Goal: Check status: Check status

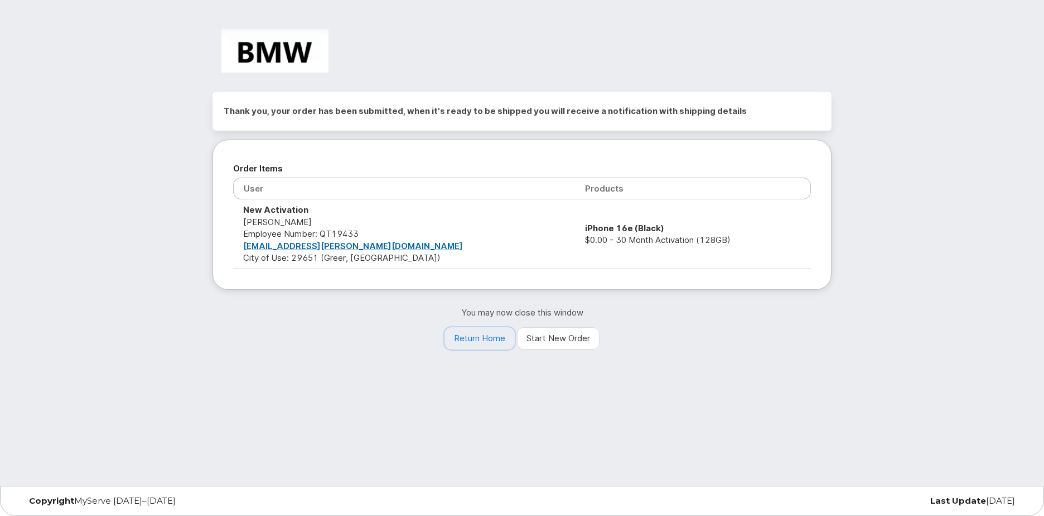
drag, startPoint x: 498, startPoint y: 340, endPoint x: 365, endPoint y: 337, distance: 133.4
click at [498, 340] on link "Return Home" at bounding box center [480, 338] width 70 height 22
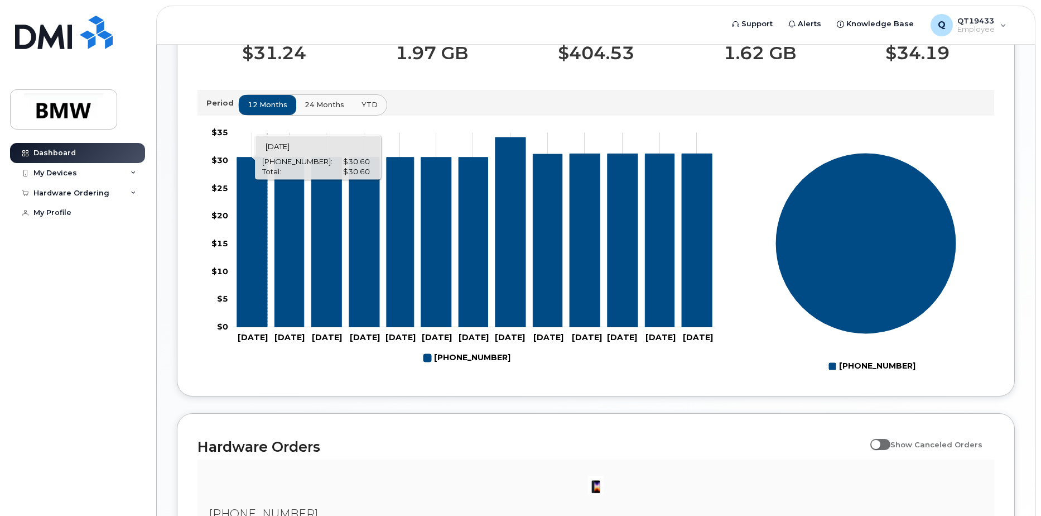
scroll to position [329, 0]
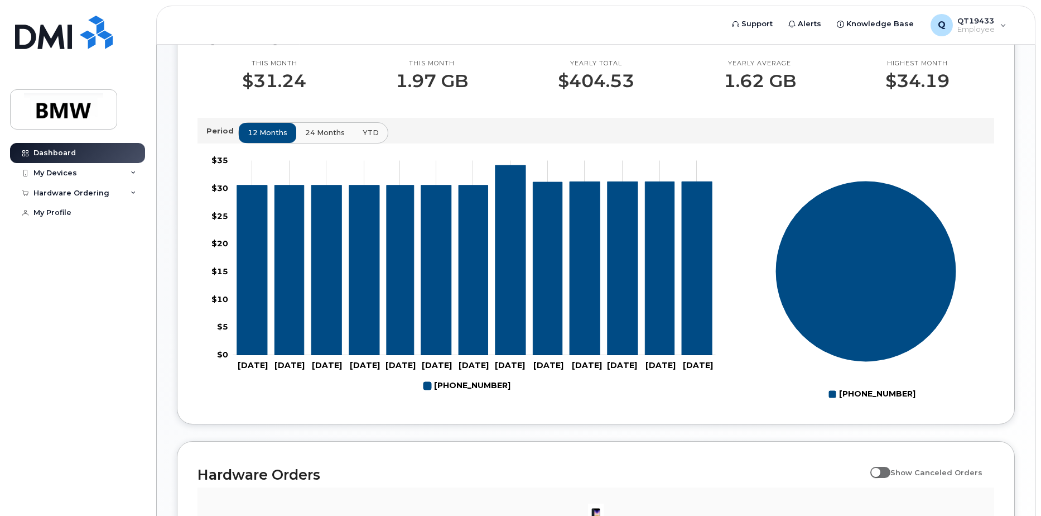
click at [337, 138] on span "24 months" at bounding box center [325, 132] width 40 height 11
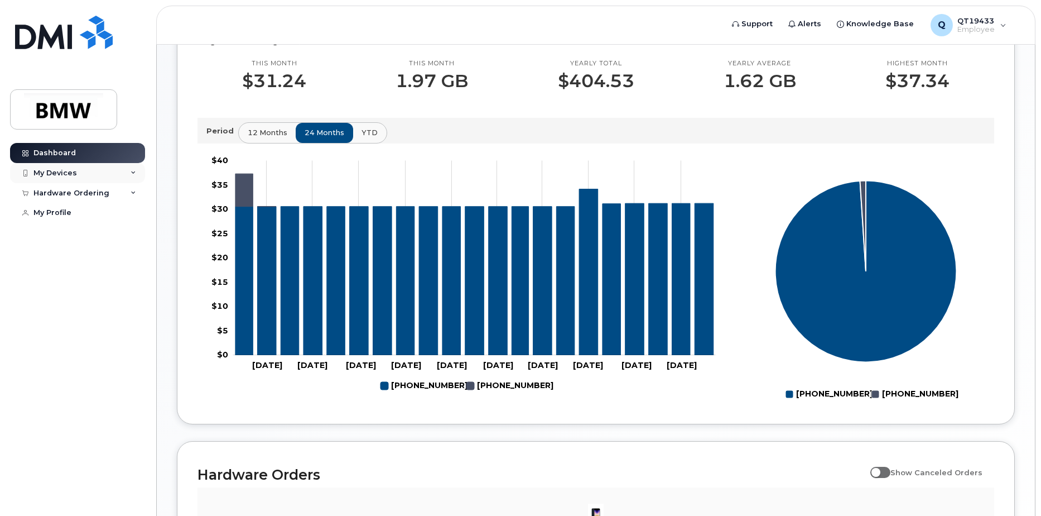
click at [73, 179] on div "My Devices" at bounding box center [77, 173] width 135 height 20
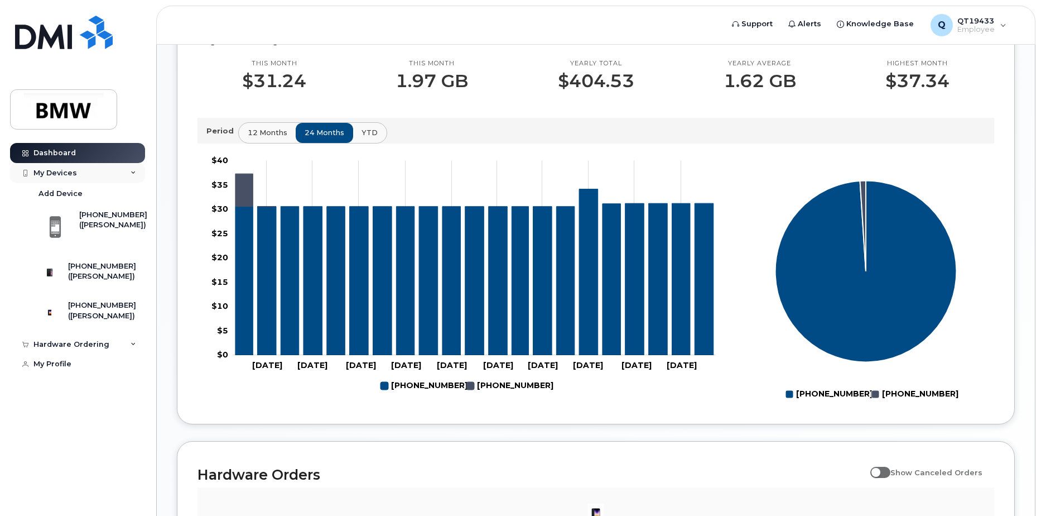
click at [46, 174] on div "My Devices" at bounding box center [55, 172] width 44 height 9
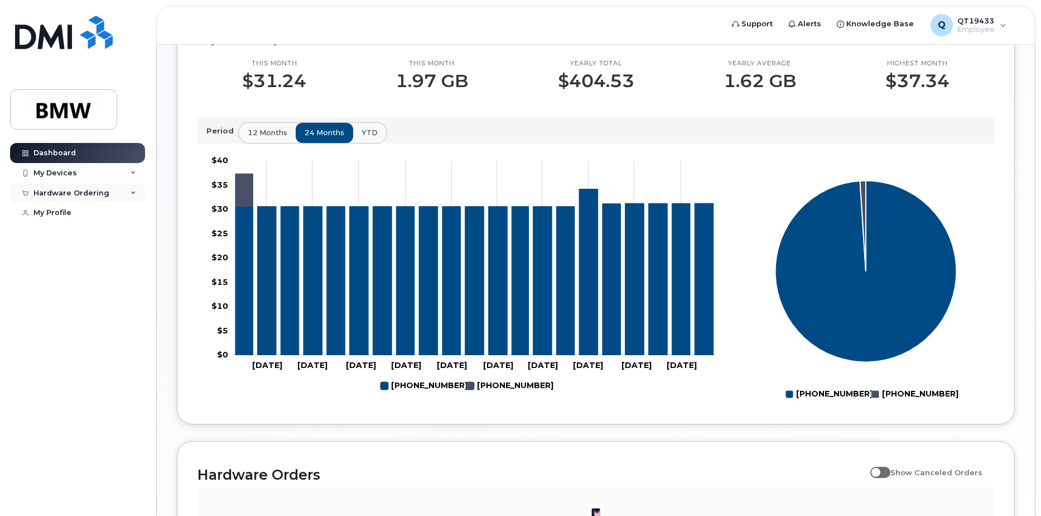
click at [40, 198] on div "Hardware Ordering" at bounding box center [77, 193] width 135 height 20
click at [44, 216] on div "My Orders" at bounding box center [58, 213] width 40 height 10
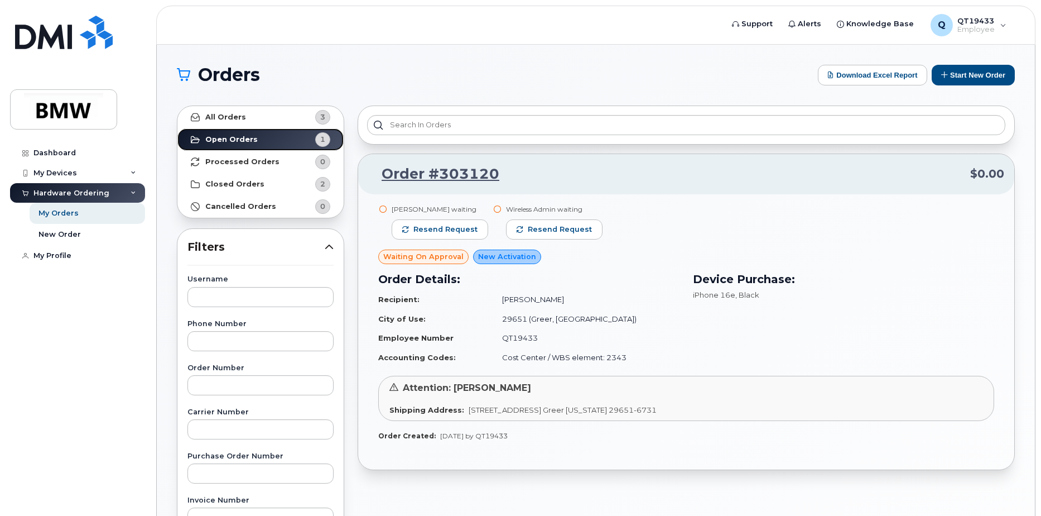
click at [229, 138] on strong "Open Orders" at bounding box center [231, 139] width 52 height 9
click at [81, 234] on link "New Order" at bounding box center [87, 234] width 115 height 21
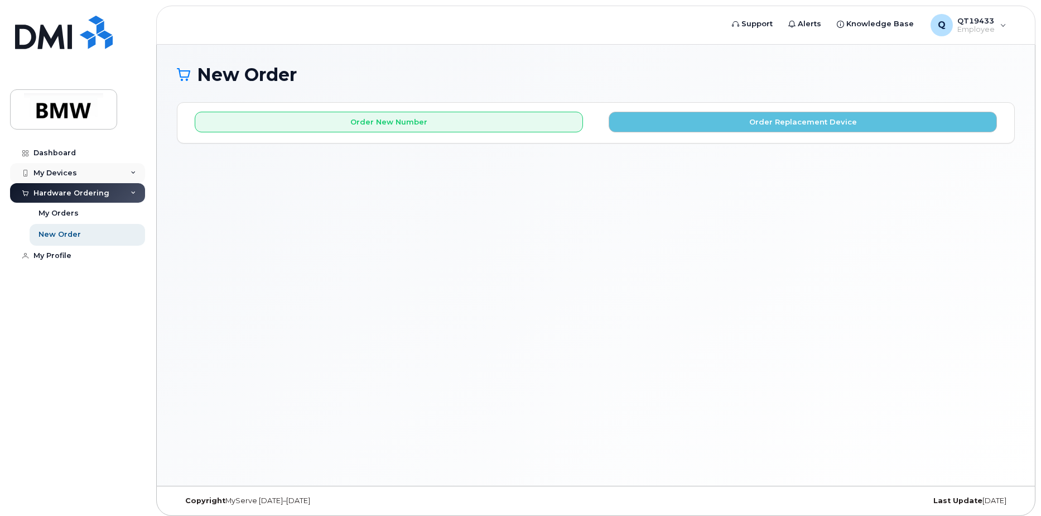
click at [74, 171] on div "My Devices" at bounding box center [55, 172] width 44 height 9
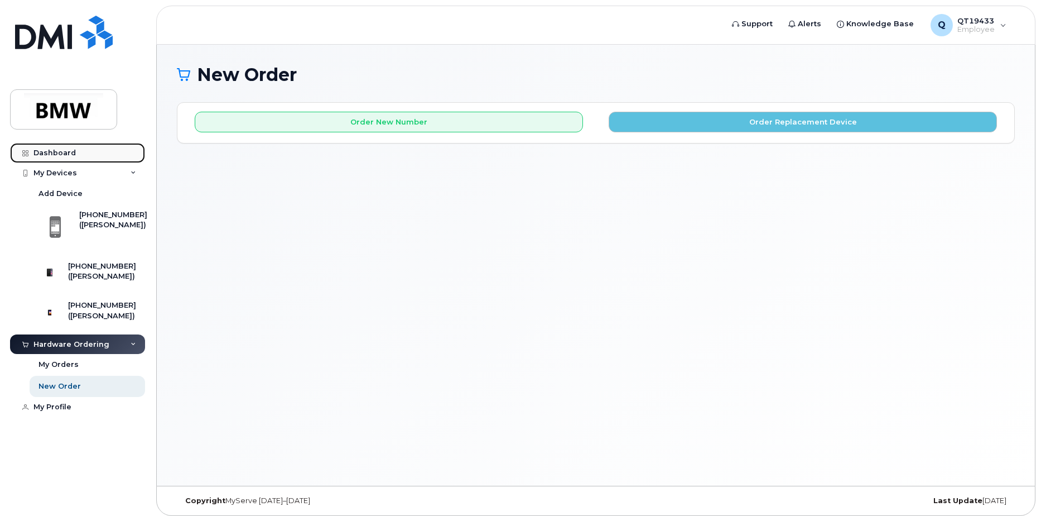
click at [56, 151] on div "Dashboard" at bounding box center [54, 152] width 42 height 9
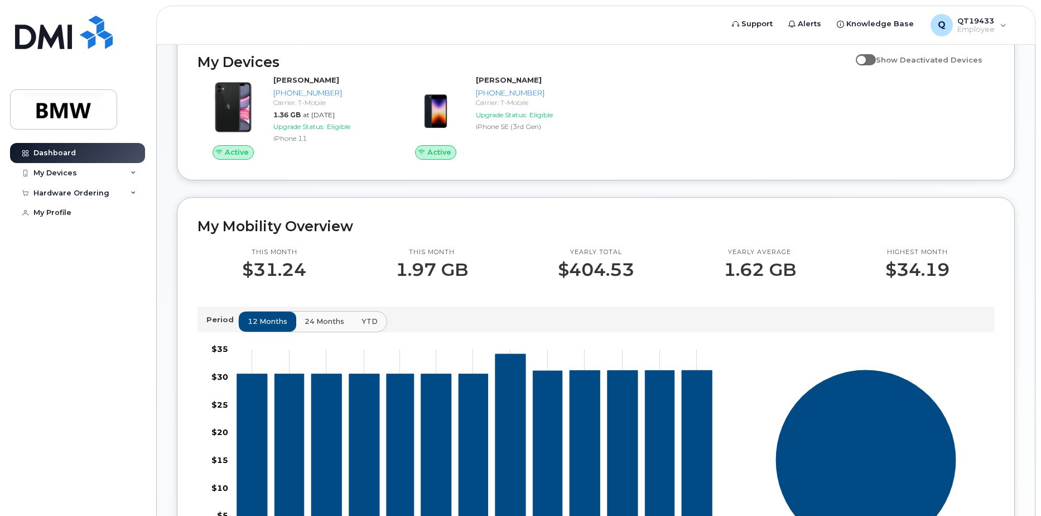
scroll to position [223, 0]
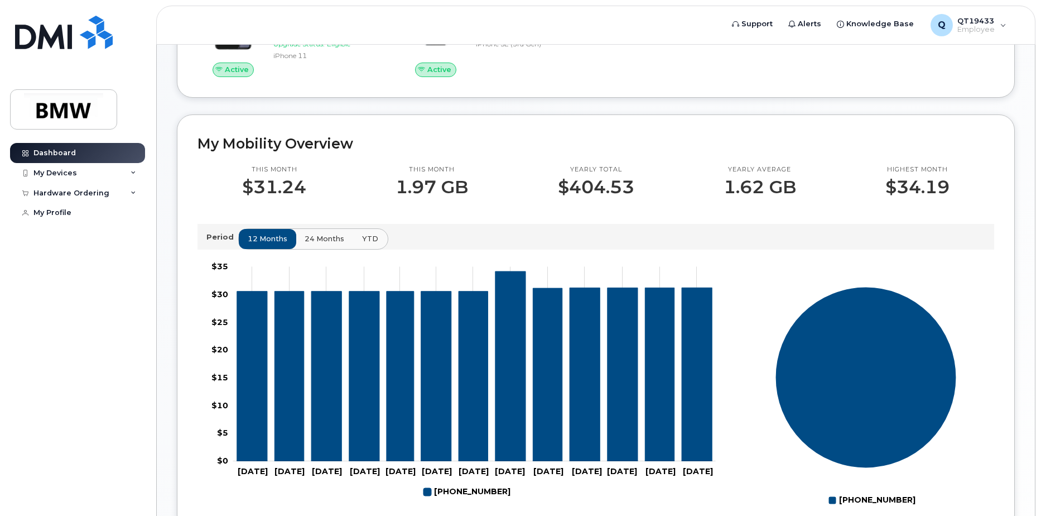
click at [372, 244] on span "YTD" at bounding box center [370, 238] width 16 height 11
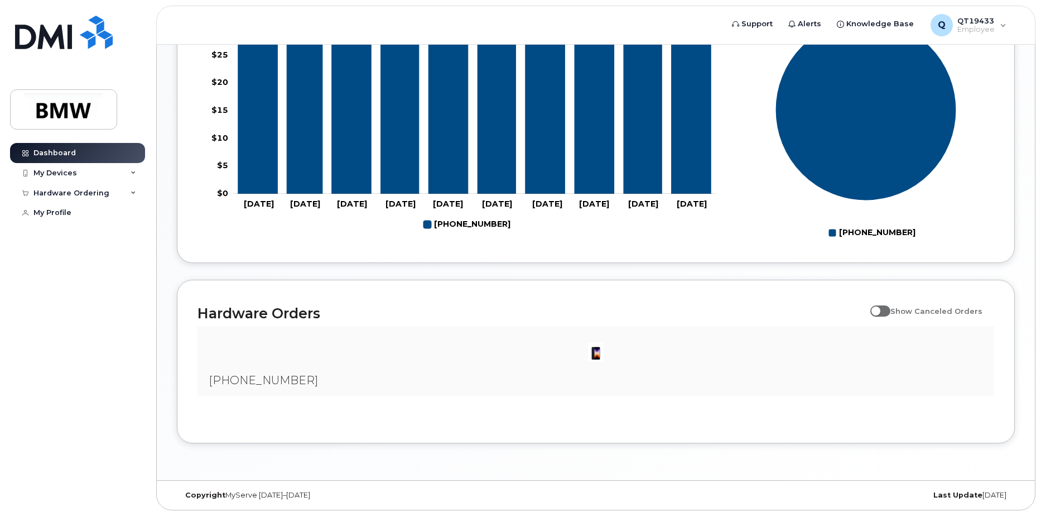
scroll to position [500, 0]
click at [601, 362] on img at bounding box center [596, 351] width 22 height 22
click at [882, 311] on span at bounding box center [880, 310] width 20 height 11
click at [879, 309] on input "Show Canceled Orders" at bounding box center [874, 304] width 9 height 9
click at [888, 315] on span at bounding box center [880, 310] width 20 height 11
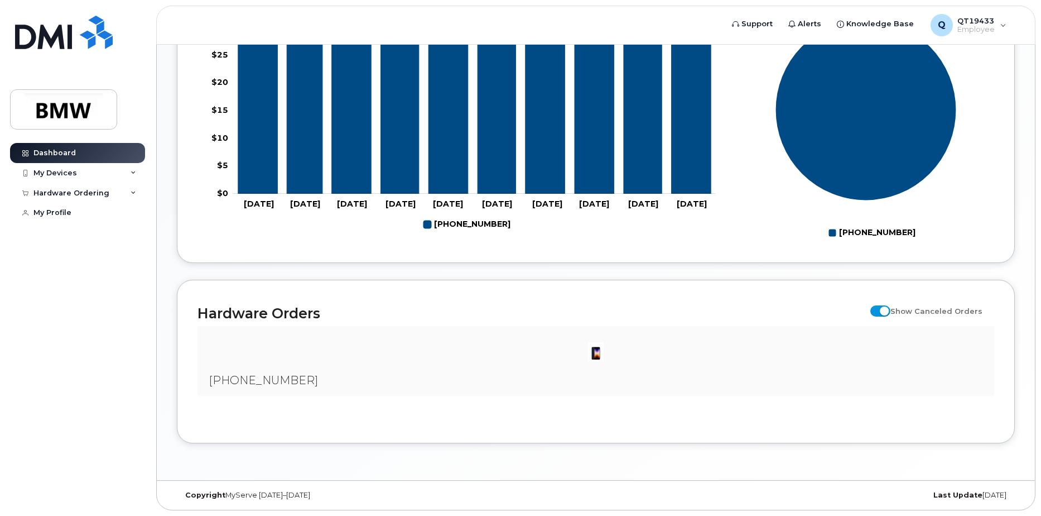
click at [879, 309] on input "Show Canceled Orders" at bounding box center [874, 304] width 9 height 9
checkbox input "false"
drag, startPoint x: 56, startPoint y: 208, endPoint x: 52, endPoint y: 213, distance: 6.8
click at [56, 208] on link "My Profile" at bounding box center [77, 213] width 135 height 20
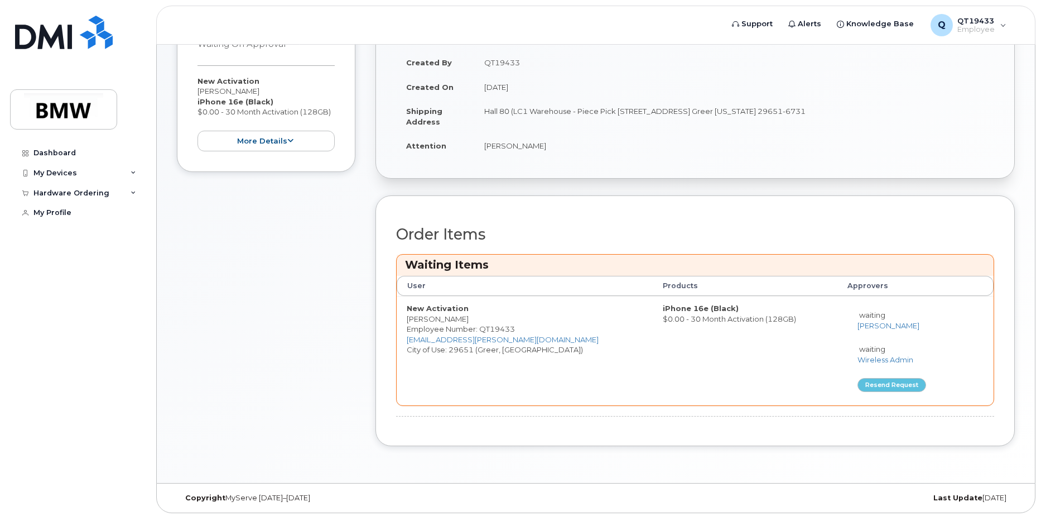
scroll to position [114, 0]
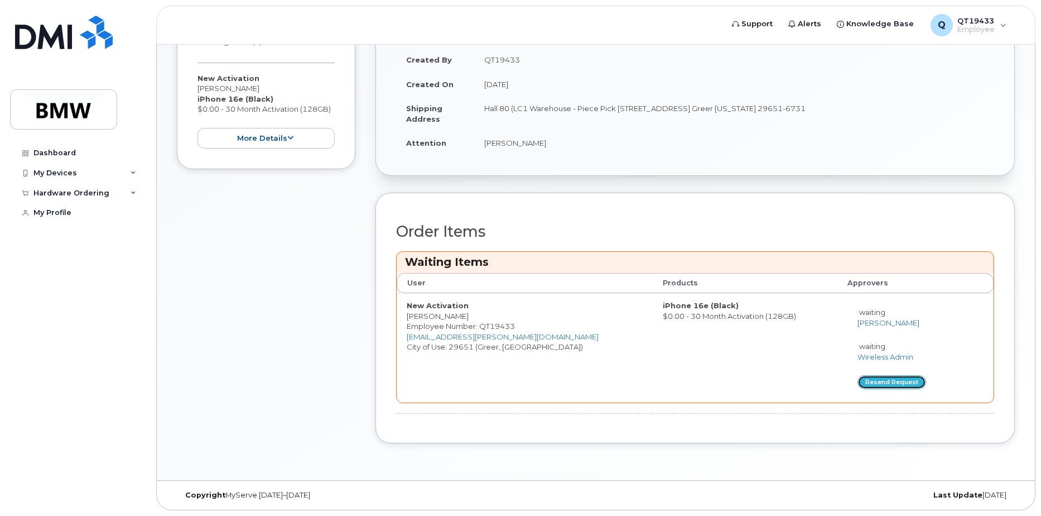
click at [858, 386] on button "Resend request" at bounding box center [892, 382] width 69 height 14
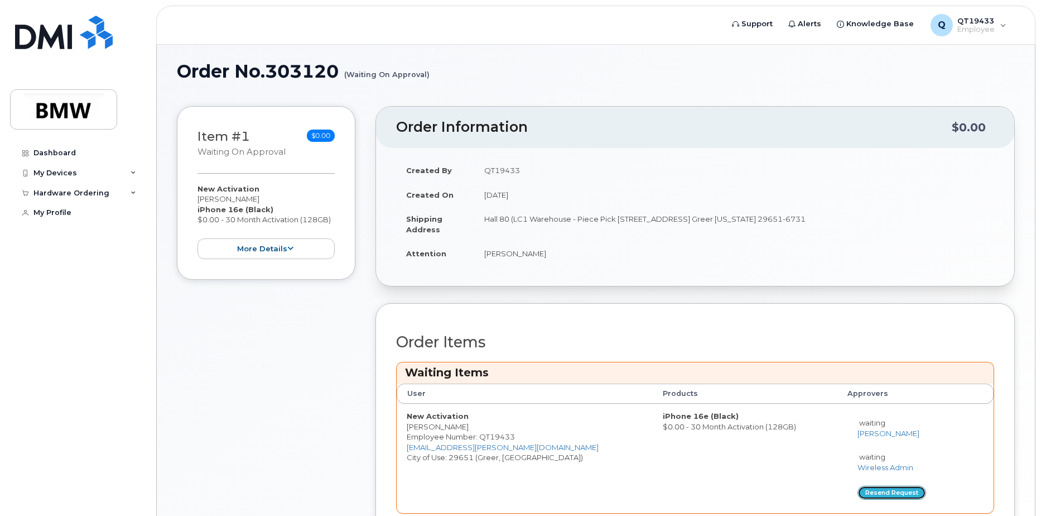
scroll to position [0, 0]
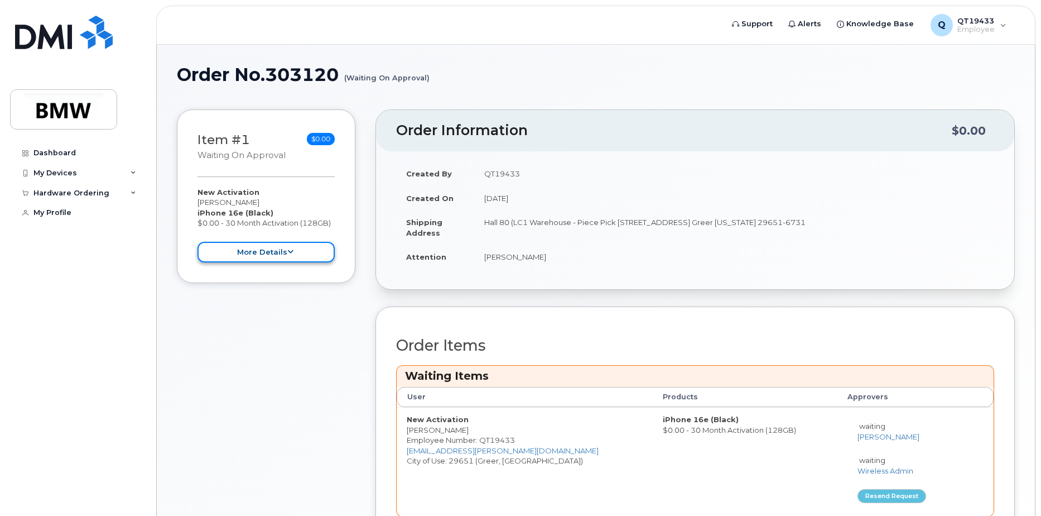
click at [284, 252] on button "more details" at bounding box center [266, 252] width 137 height 21
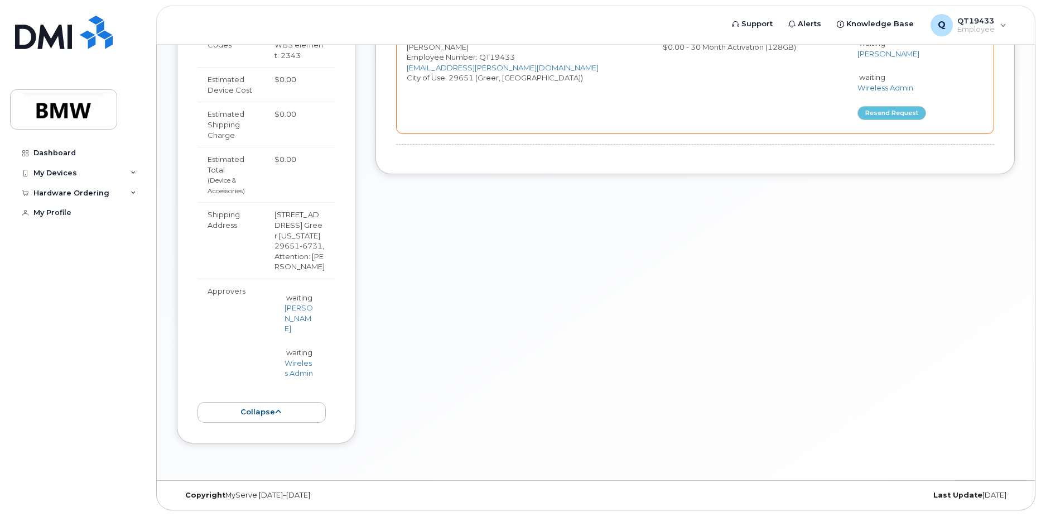
scroll to position [403, 0]
click at [434, 355] on div "Order Information $0.00 Created By QT19433 Created On [DATE] Shipping Address H…" at bounding box center [694, 93] width 639 height 733
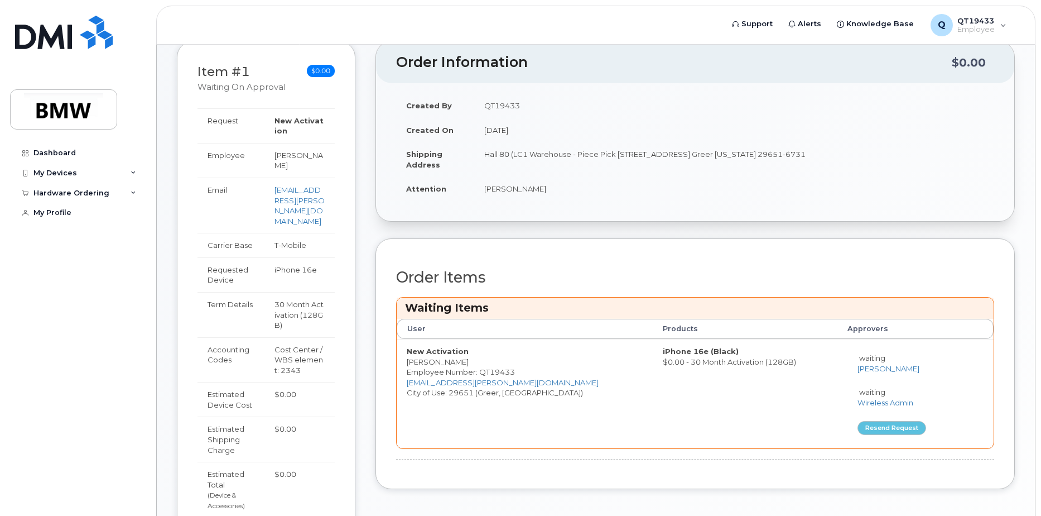
scroll to position [0, 0]
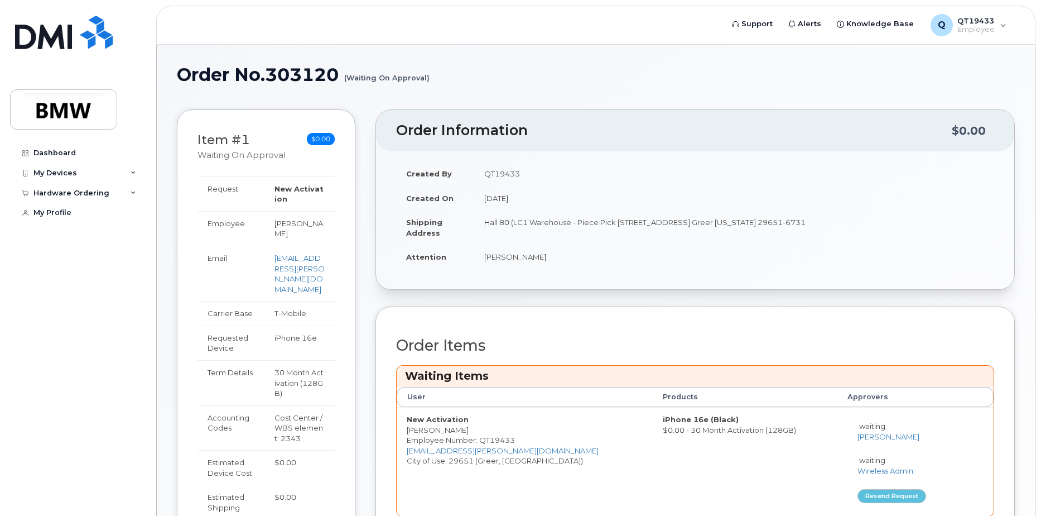
click at [647, 66] on h1 "Order No.303120 (Waiting On Approval)" at bounding box center [596, 75] width 838 height 20
click at [769, 24] on span "Support" at bounding box center [757, 23] width 31 height 11
drag, startPoint x: 978, startPoint y: 131, endPoint x: 801, endPoint y: 134, distance: 176.9
click at [976, 131] on div "$0.00" at bounding box center [969, 130] width 34 height 21
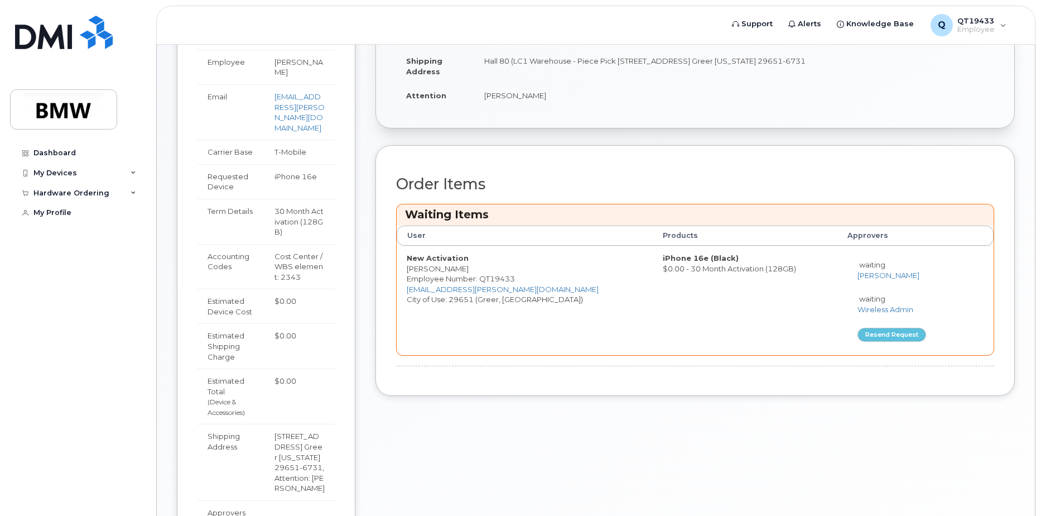
scroll to position [167, 0]
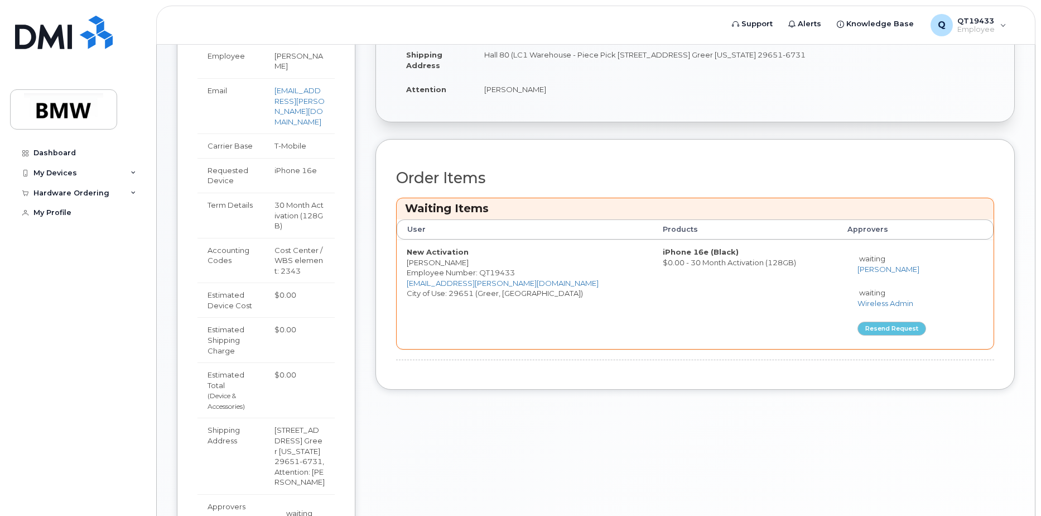
click at [992, 359] on div "Order Items Waiting Items User Products Approvers New Activation Deron McGowan …" at bounding box center [695, 265] width 598 height 190
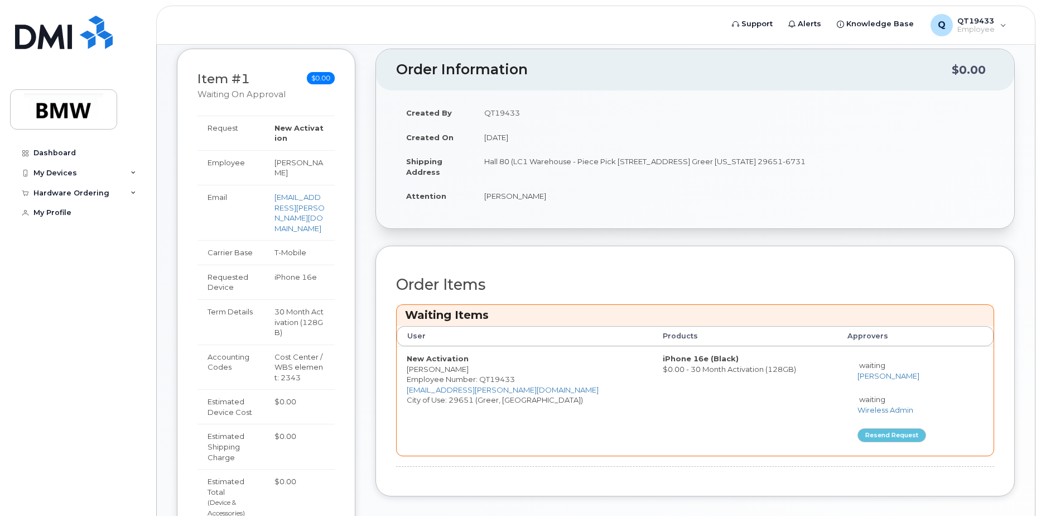
scroll to position [0, 0]
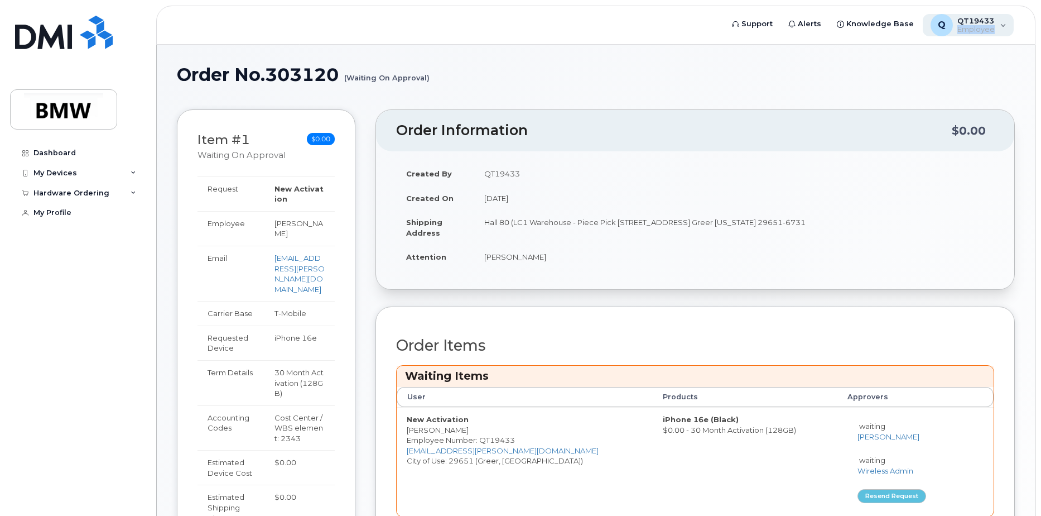
click at [1000, 25] on div "Q QT19433 Employee" at bounding box center [969, 25] width 92 height 22
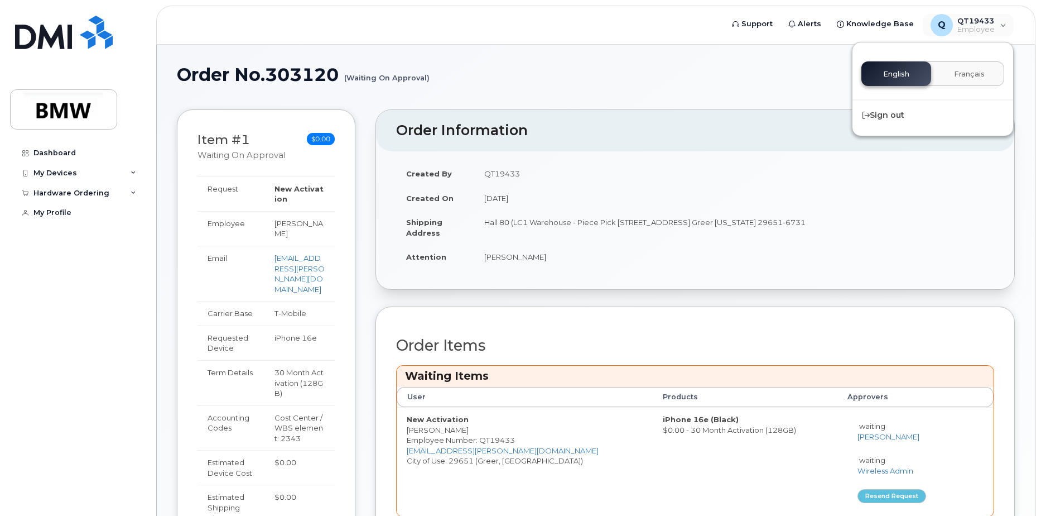
click at [807, 75] on h1 "Order No.303120 (Waiting On Approval)" at bounding box center [596, 75] width 838 height 20
click at [529, 33] on header "Support Alerts Knowledge Base Q QT19433 Employee English Français Sign out" at bounding box center [595, 25] width 879 height 39
